Goal: Task Accomplishment & Management: Use online tool/utility

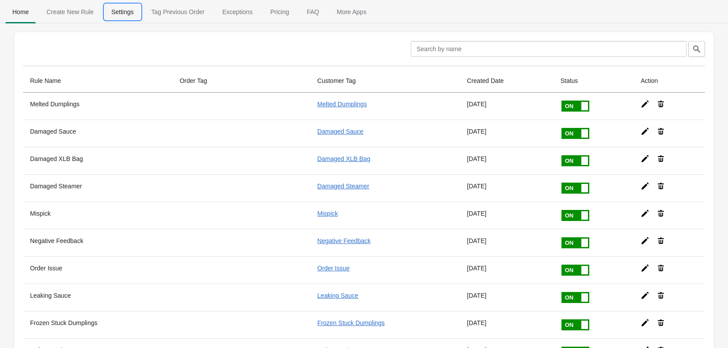
drag, startPoint x: 109, startPoint y: 10, endPoint x: 150, endPoint y: 15, distance: 40.5
click at [111, 10] on span "Settings" at bounding box center [122, 12] width 37 height 16
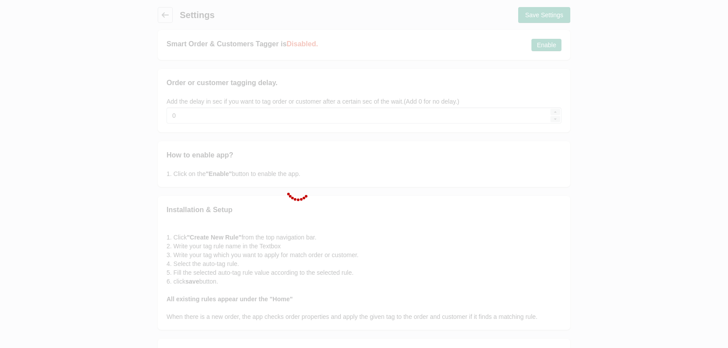
click at [153, 12] on div at bounding box center [364, 174] width 728 height 348
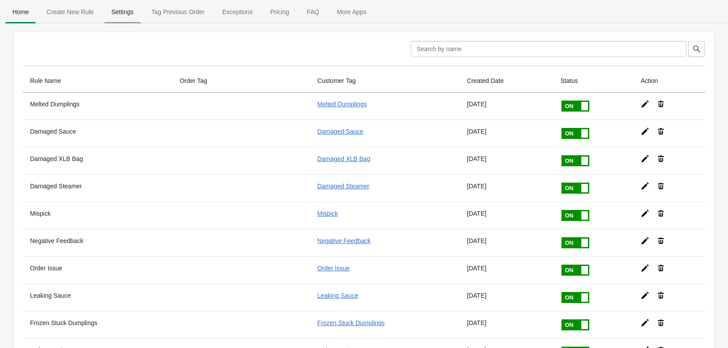
click at [138, 0] on button "Settings" at bounding box center [122, 11] width 40 height 23
click at [204, 6] on span "Tag Previous Order" at bounding box center [178, 12] width 68 height 16
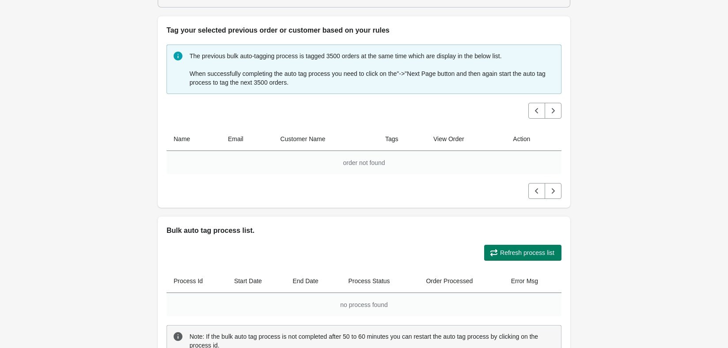
scroll to position [177, 0]
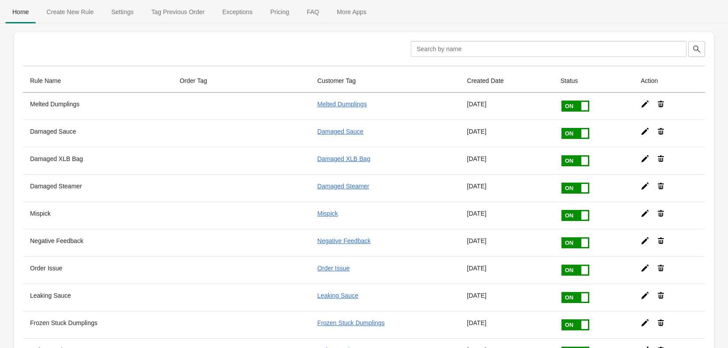
click at [207, 11] on span "Tag Previous Order" at bounding box center [178, 12] width 68 height 16
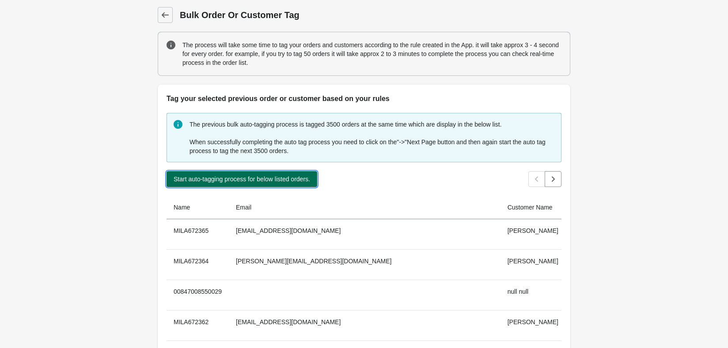
click at [286, 180] on span "Start auto-tagging process for below listed orders." at bounding box center [242, 179] width 136 height 7
